Goal: Information Seeking & Learning: Learn about a topic

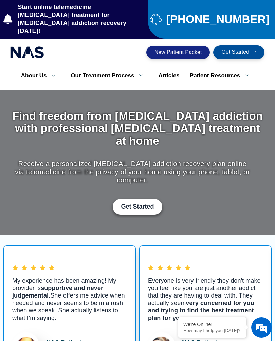
click at [228, 118] on h1 "Find freedom from opioid addiction with professional suboxone treatment at home" at bounding box center [137, 128] width 255 height 37
click at [254, 130] on div "Find freedom from opioid addiction with professional suboxone treatment at home…" at bounding box center [137, 162] width 255 height 105
click at [190, 50] on span "New Patient Packet" at bounding box center [179, 52] width 48 height 5
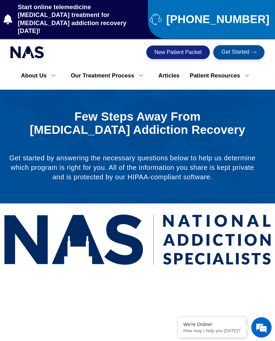
click at [40, 124] on link "Our Location" at bounding box center [67, 124] width 102 height 18
click at [34, 117] on link "Our Location" at bounding box center [67, 124] width 102 height 18
click at [35, 121] on link "Our Location" at bounding box center [67, 124] width 102 height 18
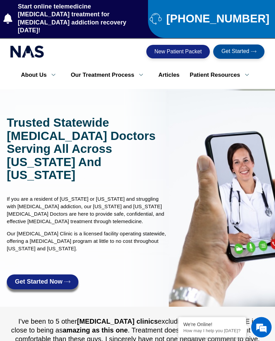
scroll to position [1, 0]
click at [243, 117] on link "[MEDICAL_DATA] and Pregnancy Test" at bounding box center [236, 126] width 102 height 25
click at [242, 114] on link "[MEDICAL_DATA] and Pregnancy Test" at bounding box center [236, 126] width 102 height 25
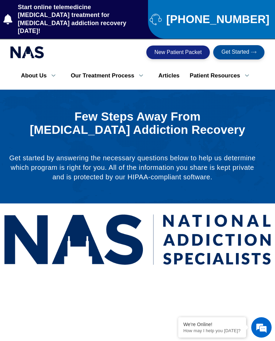
click at [42, 22] on span "Start online telemedicine [MEDICAL_DATA] treatment for [MEDICAL_DATA] addiction…" at bounding box center [79, 19] width 127 height 32
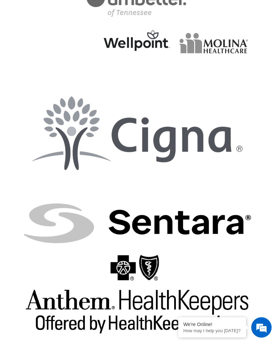
scroll to position [2072, 0]
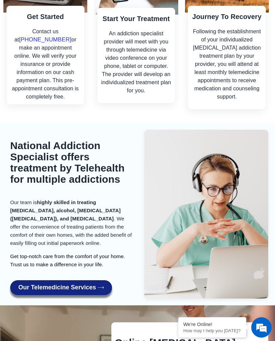
scroll to position [1024, 0]
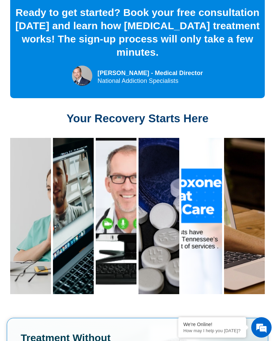
scroll to position [2839, 0]
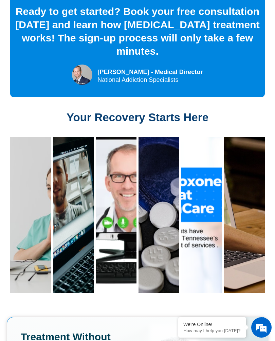
click at [51, 197] on label "How Suboxone Treatment Works?" at bounding box center [30, 215] width 41 height 156
click at [46, 204] on span at bounding box center [30, 211] width 31 height 14
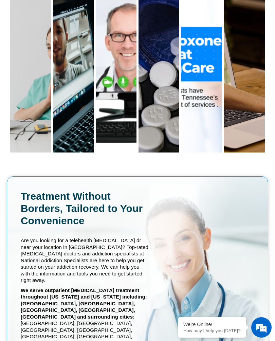
scroll to position [3002, 0]
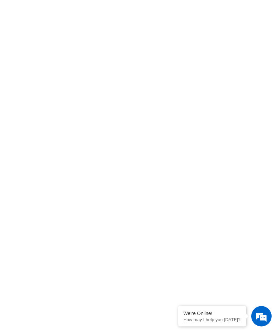
scroll to position [244, 0]
